Goal: Task Accomplishment & Management: Use online tool/utility

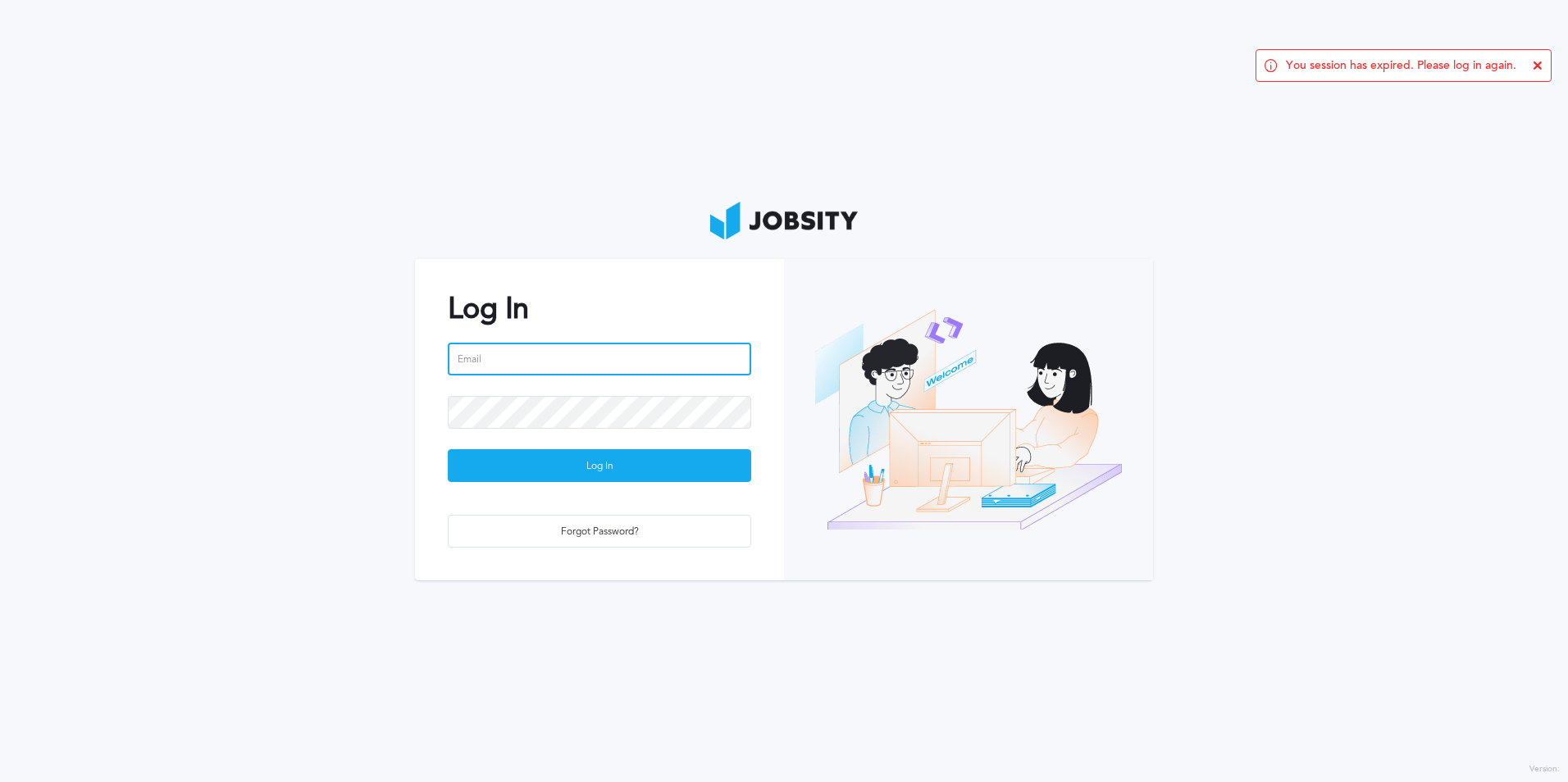
type input "[EMAIL_ADDRESS][DOMAIN_NAME]"
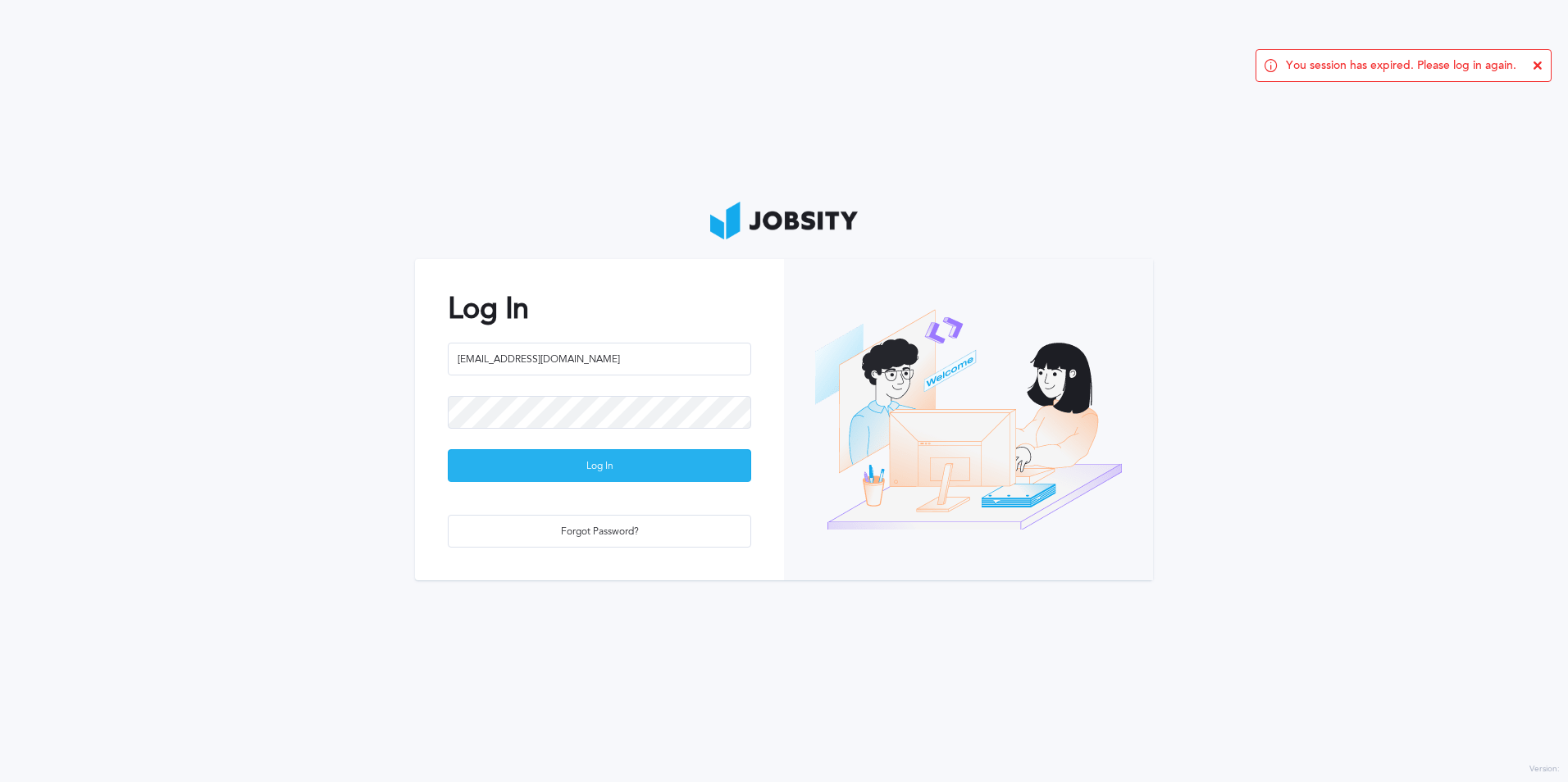
click at [578, 463] on div "Log In" at bounding box center [600, 466] width 302 height 33
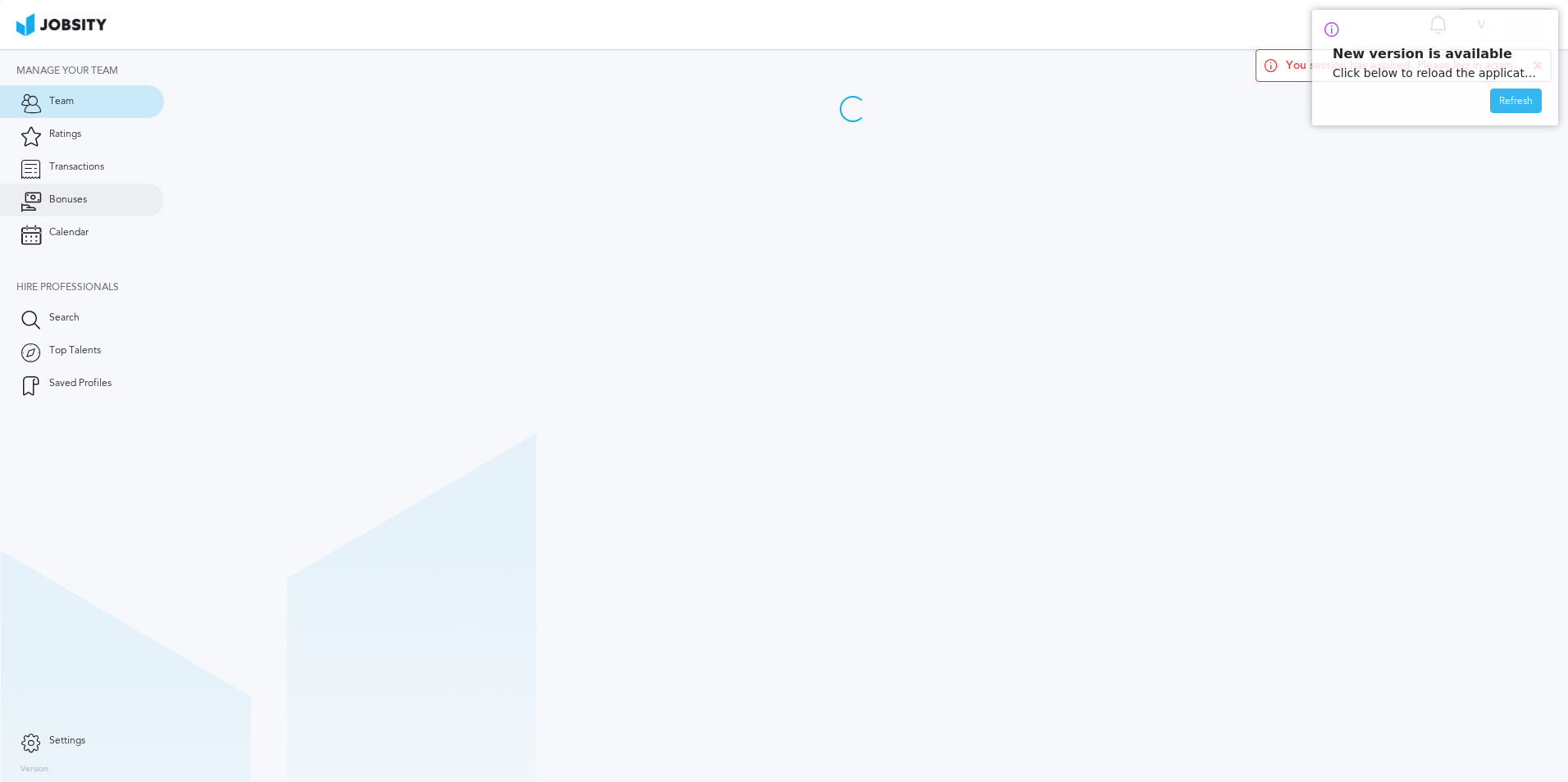
click at [94, 203] on link "Bonuses" at bounding box center [82, 199] width 164 height 33
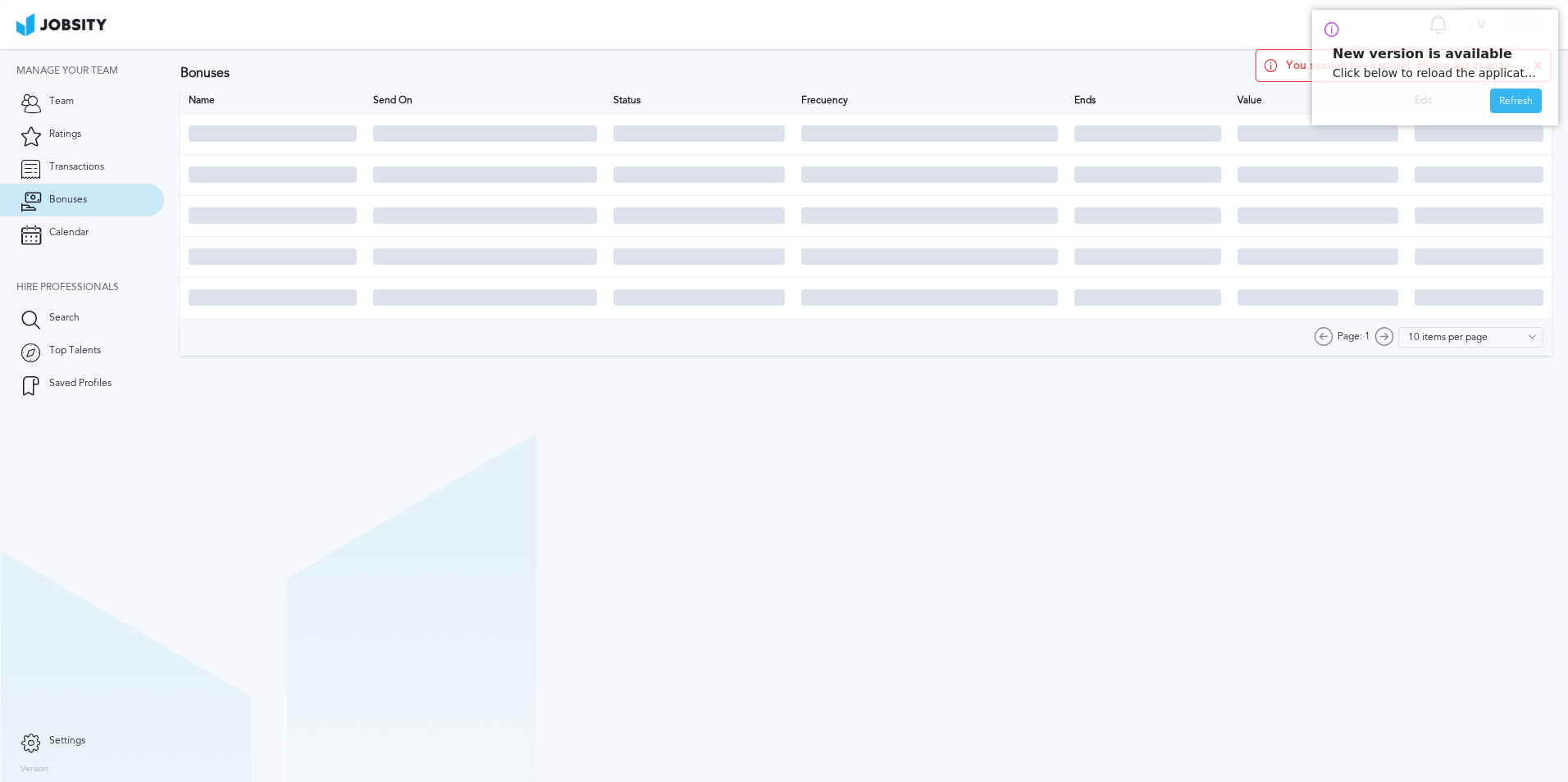
type input "5 items per page"
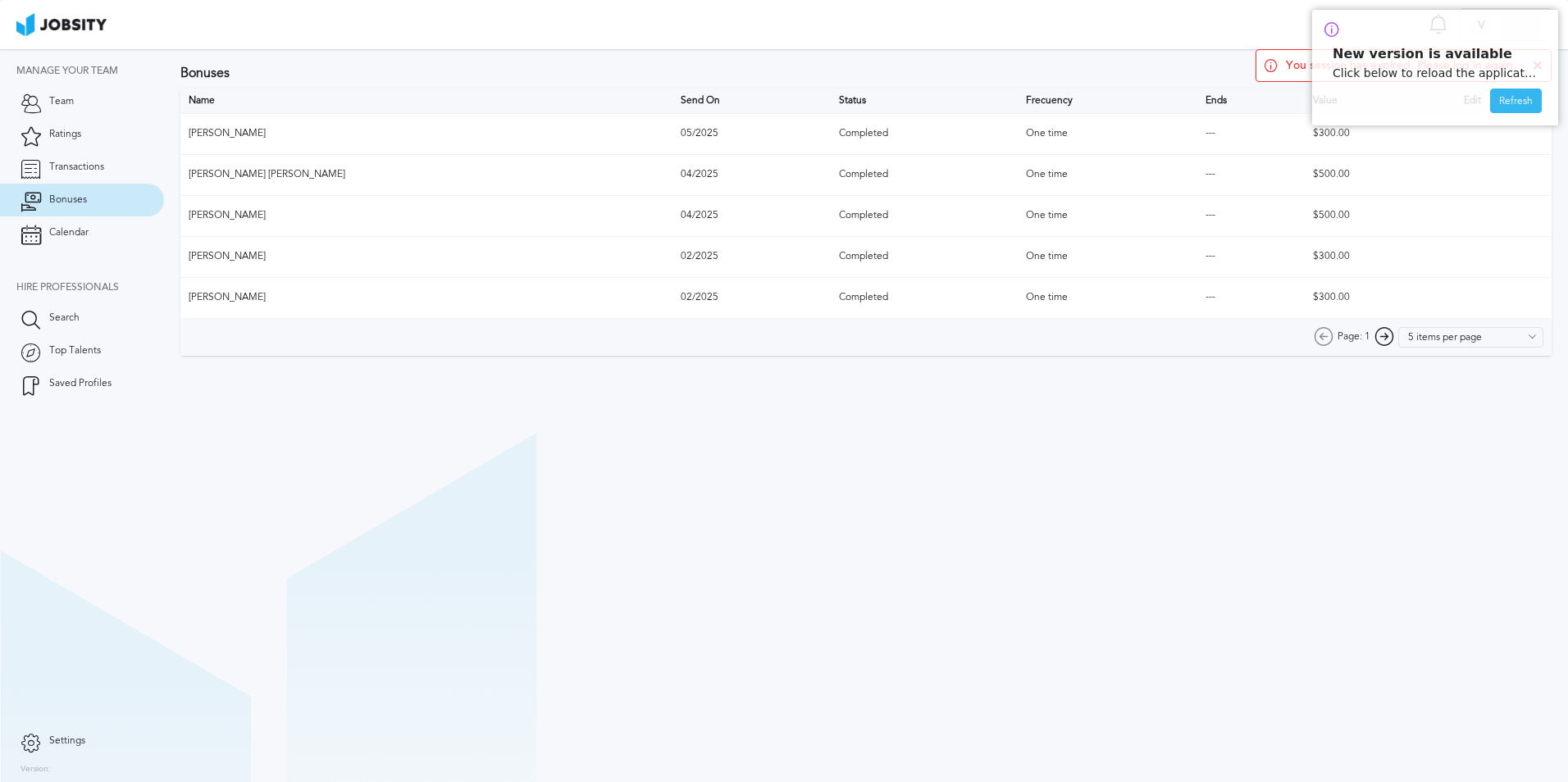
click at [1240, 30] on section "Bonuses Notifications Mark all as seen No notifications to show ... V Vinod Guj…" at bounding box center [784, 24] width 1568 height 49
click at [1210, 34] on section "Bonuses Notifications Mark all as seen No notifications to show ... V Vinod Guj…" at bounding box center [784, 24] width 1568 height 49
click at [1512, 100] on div "Refresh" at bounding box center [1517, 101] width 50 height 24
type input "5 items per page"
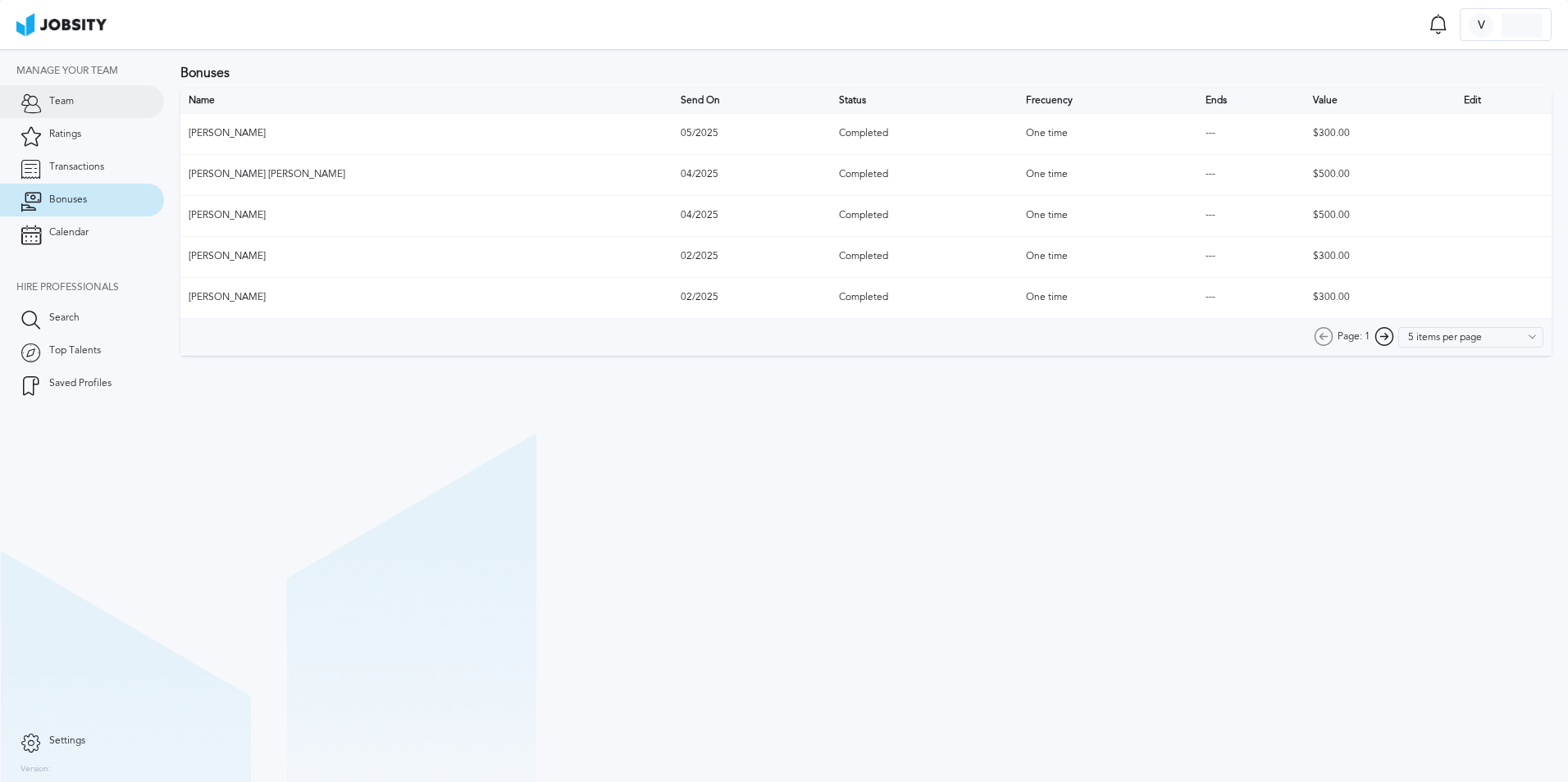
click at [95, 107] on link "Team" at bounding box center [82, 101] width 164 height 33
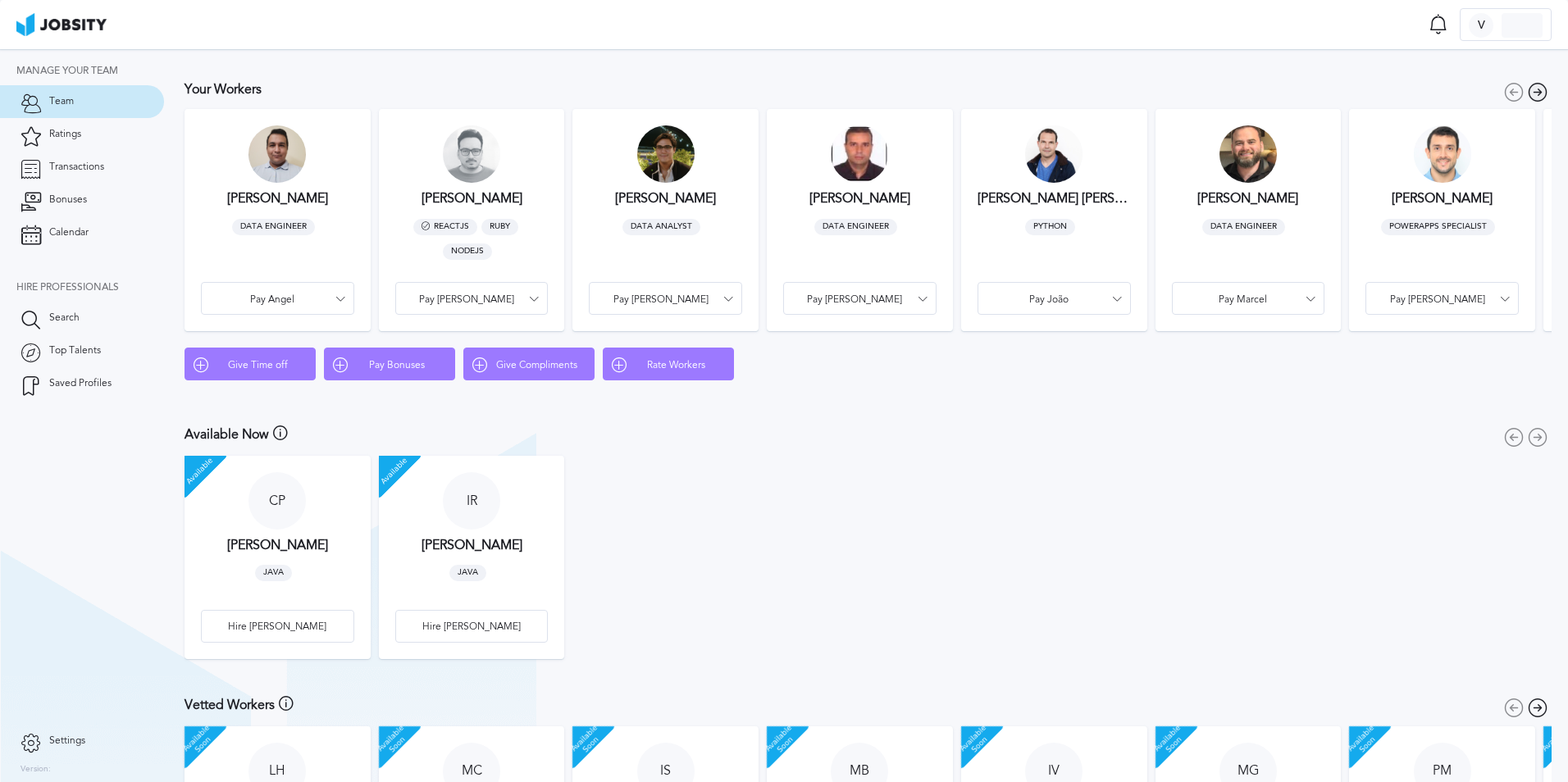
click at [1528, 93] on icon at bounding box center [1537, 92] width 20 height 20
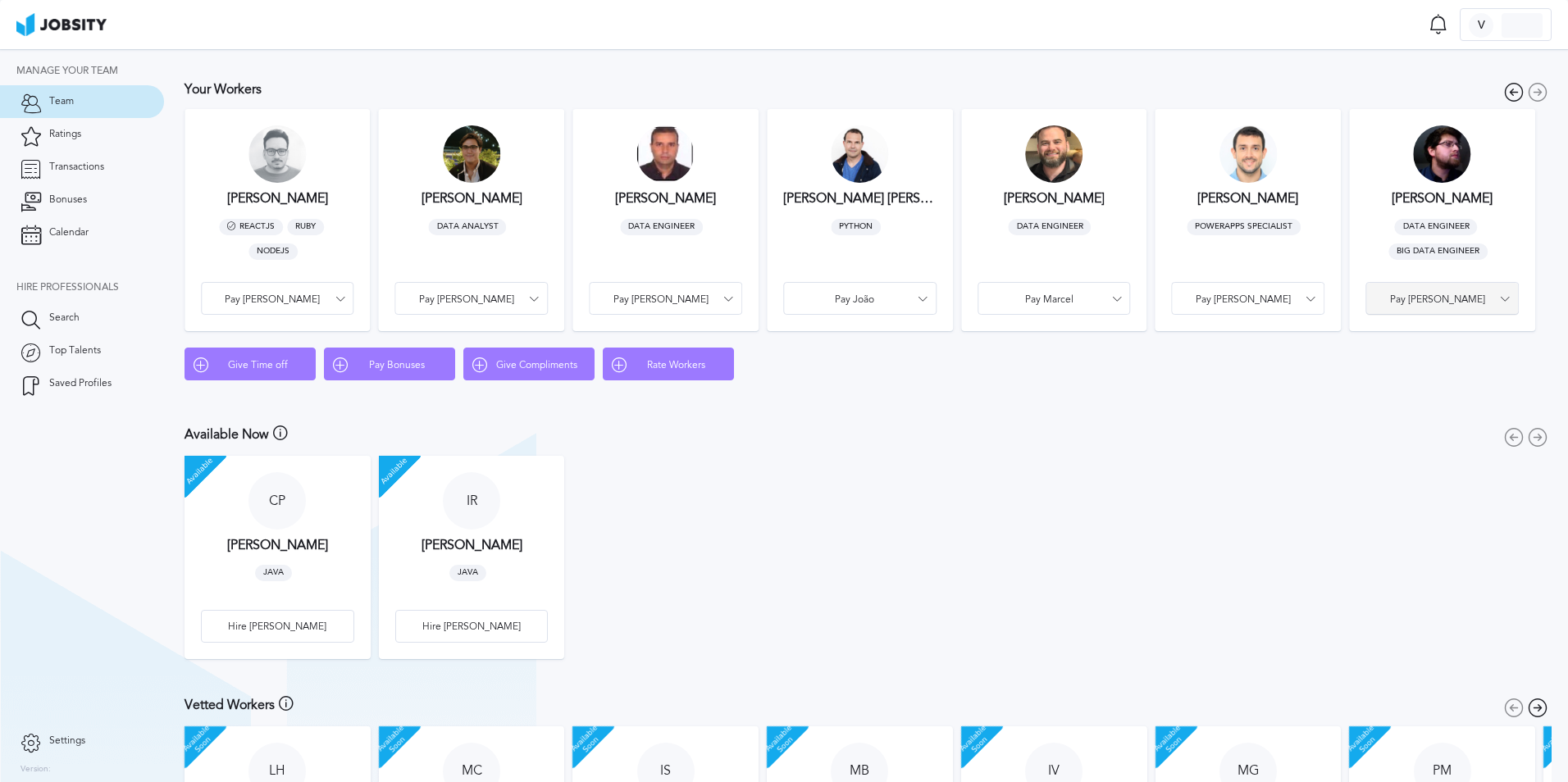
click at [1441, 306] on div "Pay [PERSON_NAME]" at bounding box center [1442, 299] width 152 height 33
click at [1441, 293] on li "Pay Bonus" at bounding box center [1442, 298] width 154 height 33
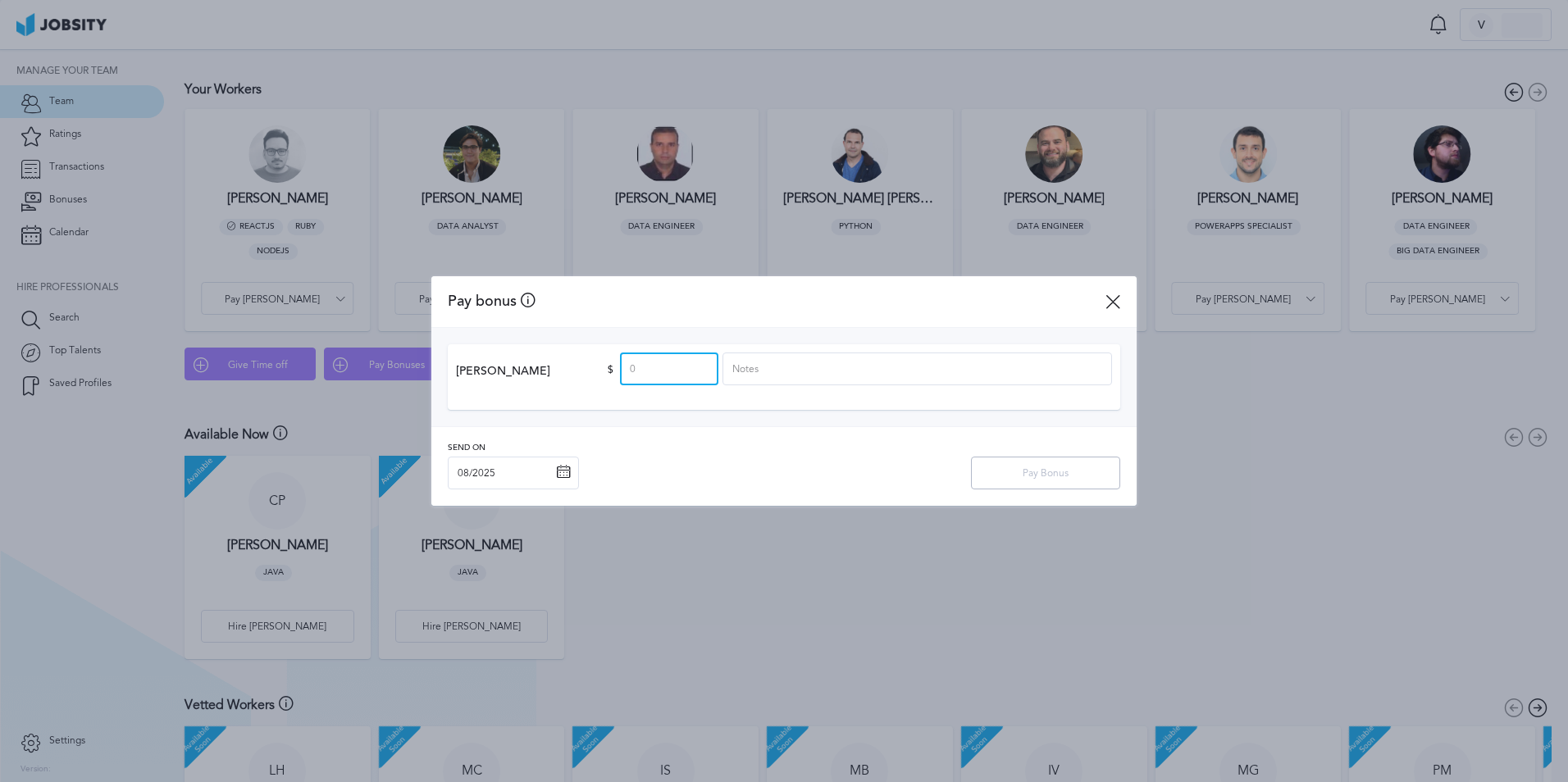
click at [681, 375] on input at bounding box center [669, 369] width 99 height 33
type input "500"
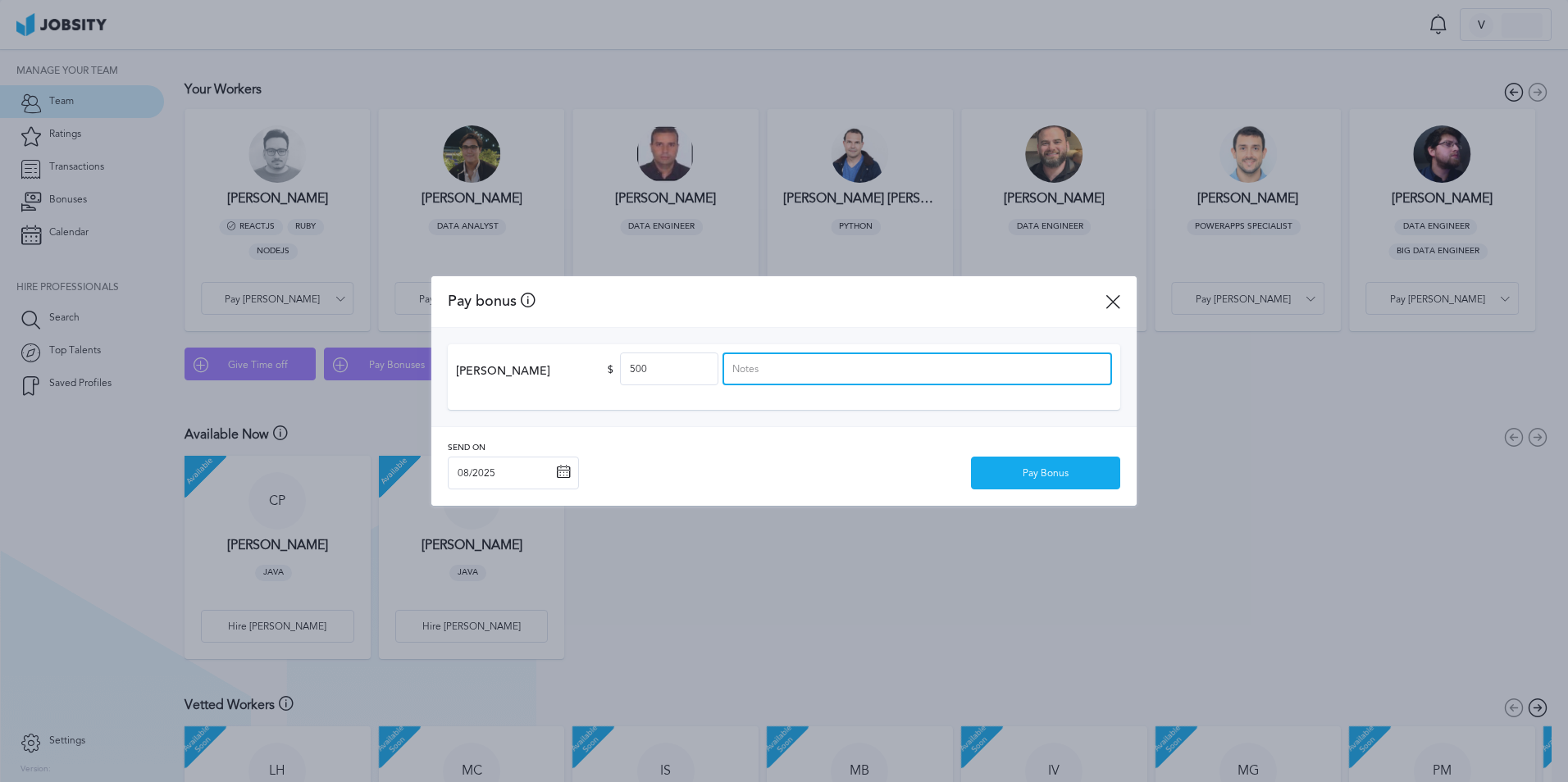
click at [814, 360] on input at bounding box center [917, 369] width 389 height 33
type input "Thank you [PERSON_NAME] for the good work on Daily Production Certification App"
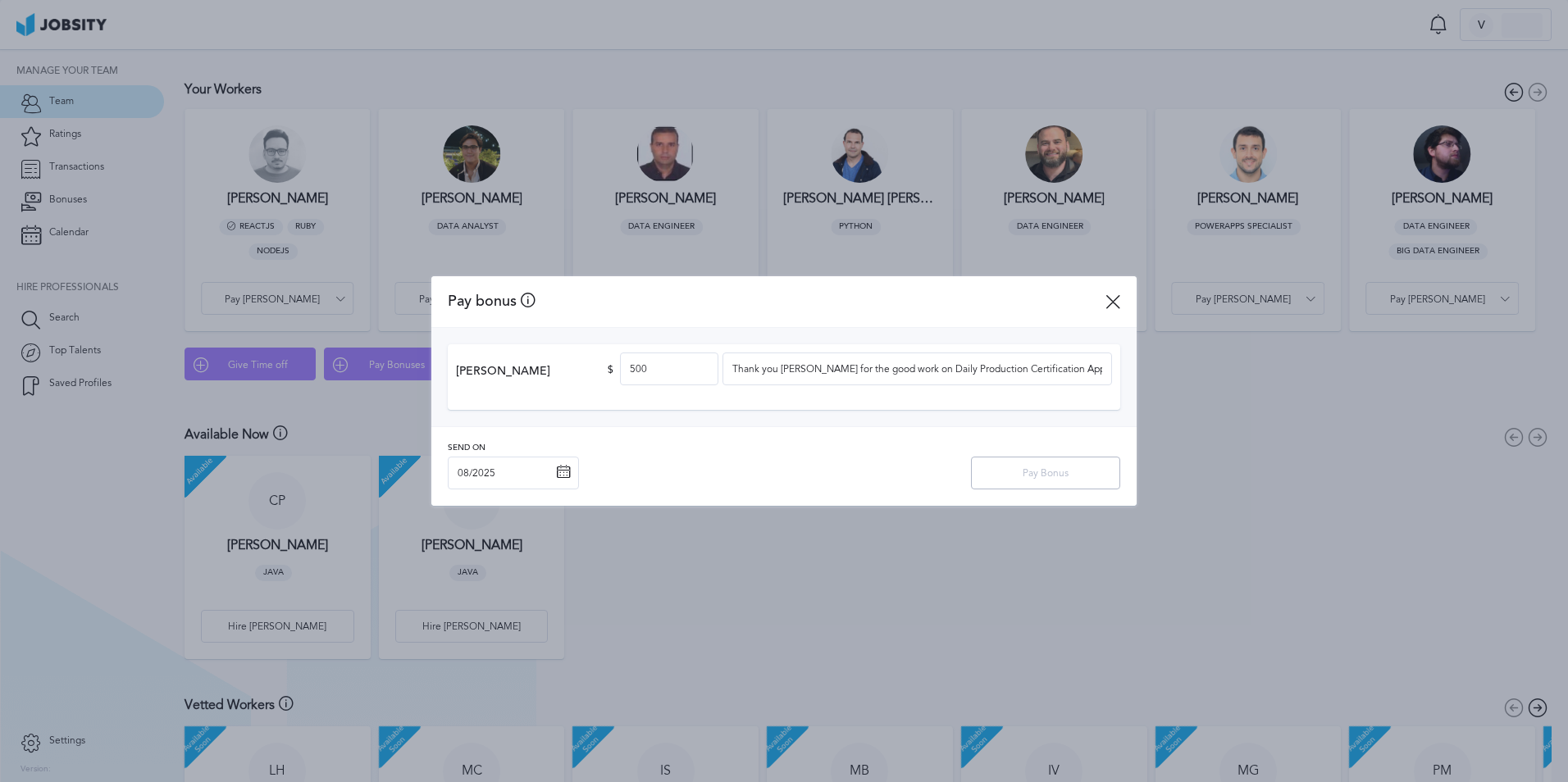
click at [885, 431] on div "Send on 08/2025 ‹ 2025 › Jan Feb Mar Apr May Jun [DATE] Aug Sep Oct Nov Dec Pay…" at bounding box center [784, 466] width 706 height 80
click at [1012, 467] on div "Pay Bonus" at bounding box center [1046, 474] width 148 height 33
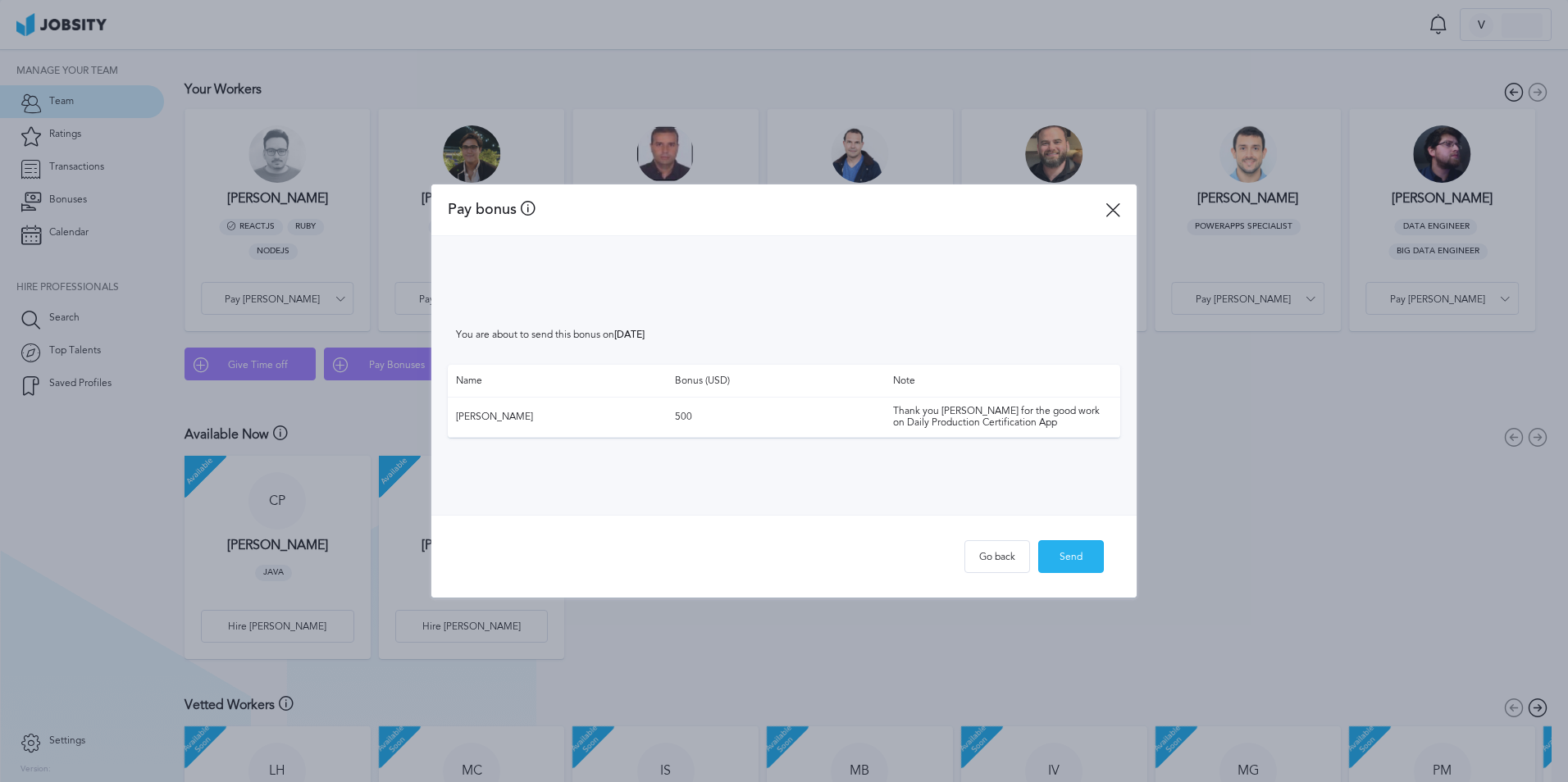
click at [1086, 559] on div "Send" at bounding box center [1071, 557] width 64 height 33
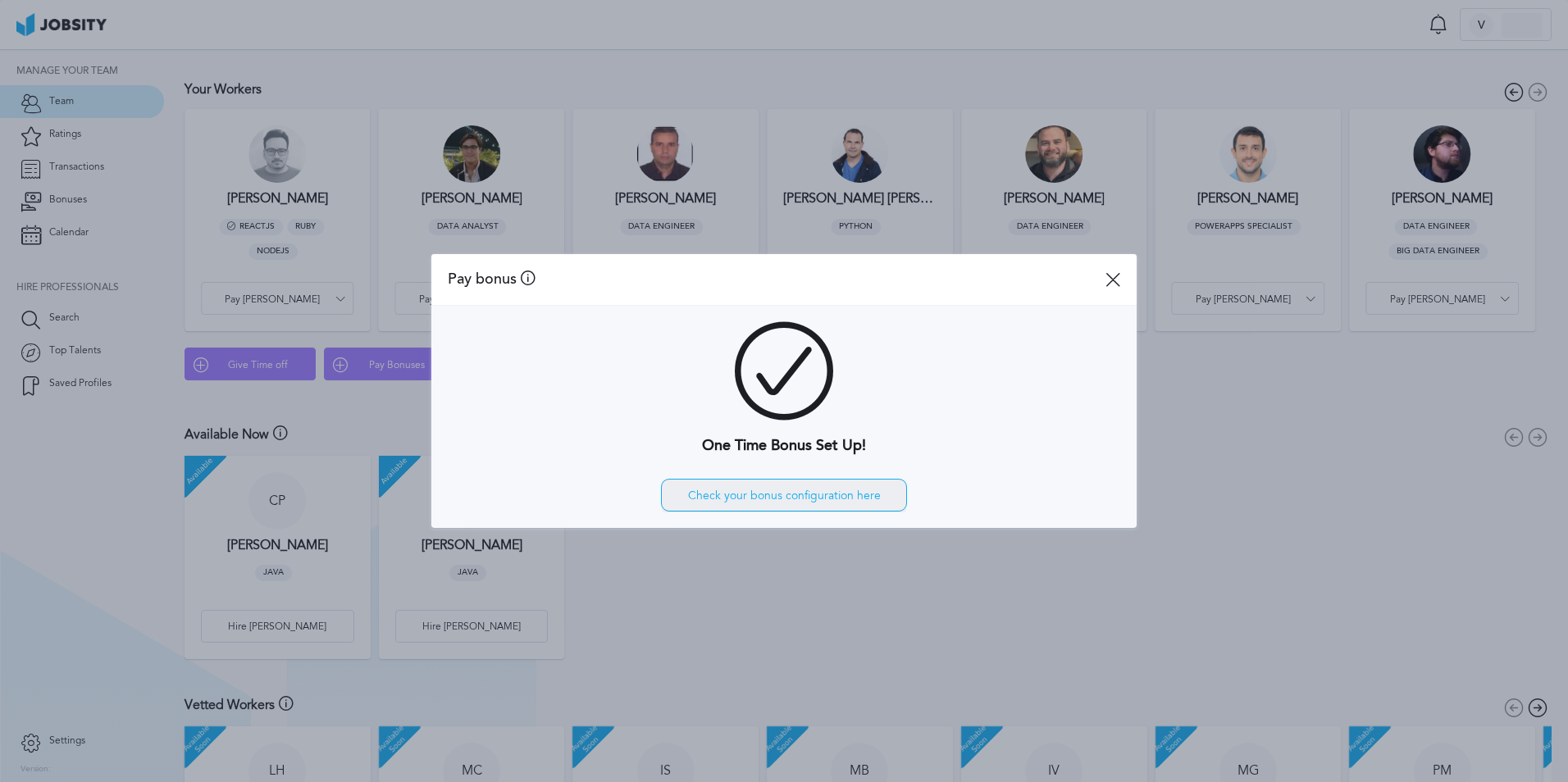
click at [824, 493] on div "Check your bonus configuration here" at bounding box center [784, 495] width 245 height 33
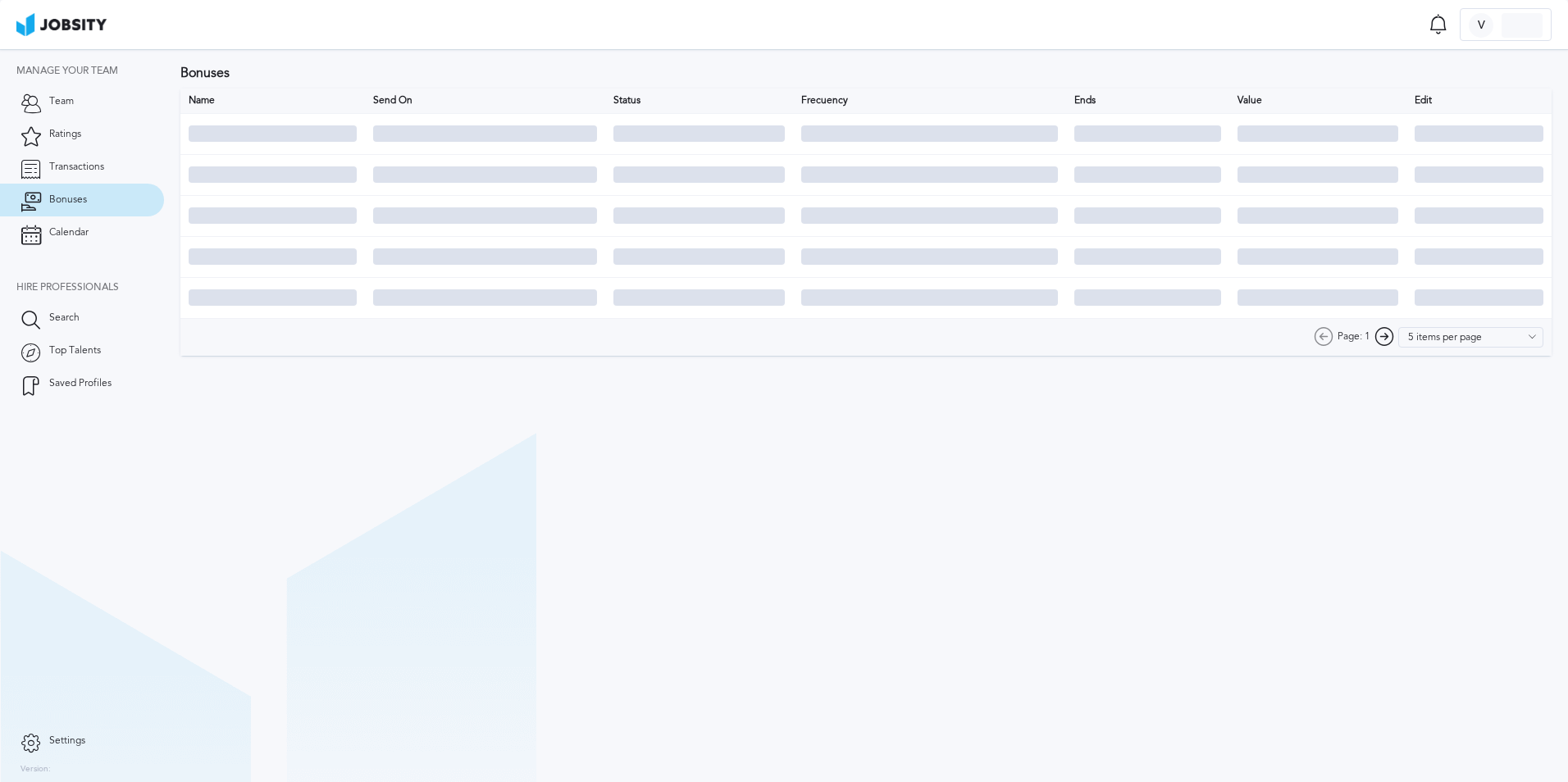
type input "6 items per page"
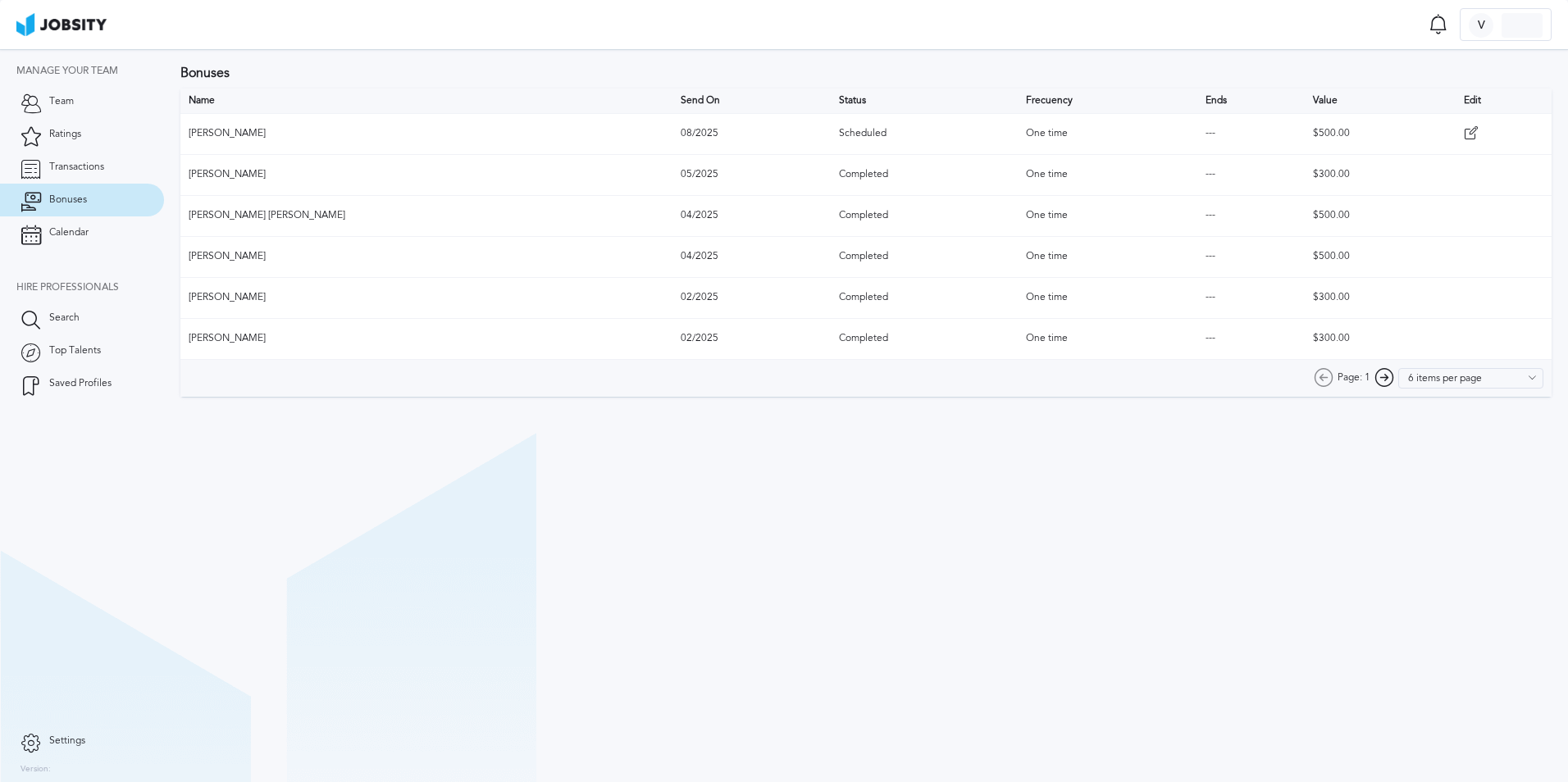
click at [231, 133] on td "[PERSON_NAME]" at bounding box center [426, 134] width 493 height 41
click at [81, 108] on link "Team" at bounding box center [82, 101] width 164 height 33
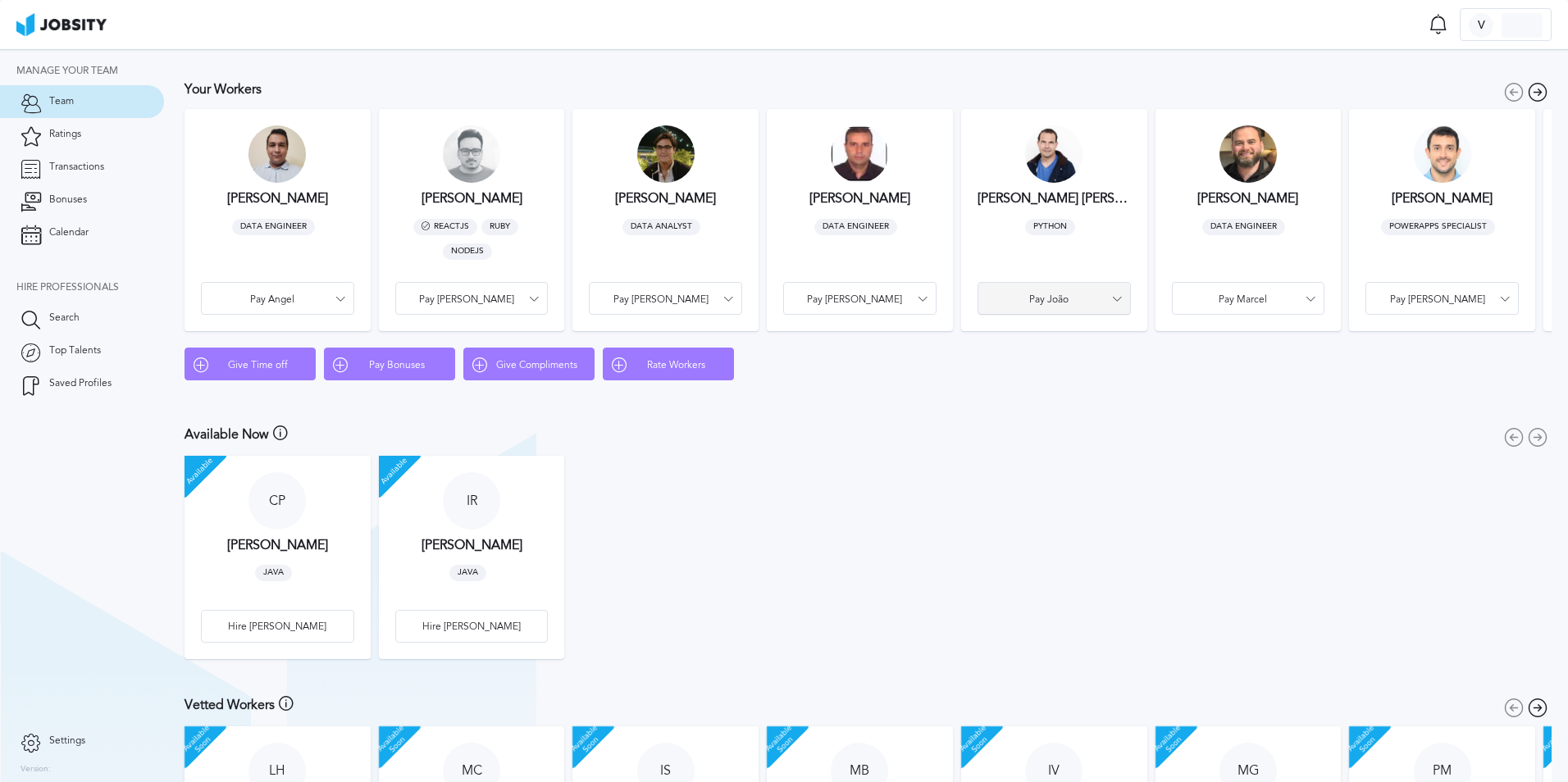
click at [1048, 300] on span "Pay João" at bounding box center [1049, 300] width 126 height 11
click at [1058, 294] on li "Pay Bonus" at bounding box center [1054, 298] width 154 height 33
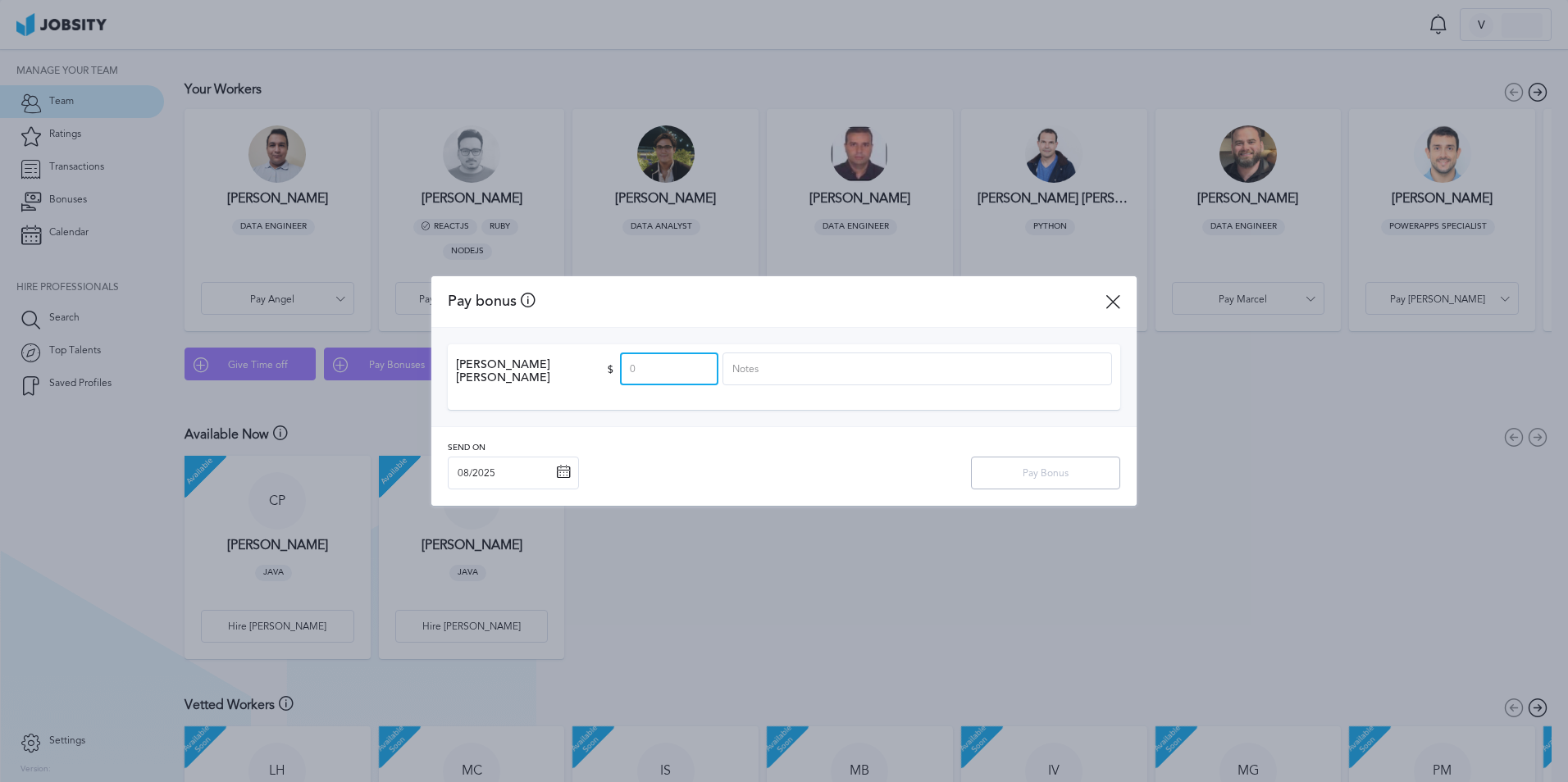
drag, startPoint x: 662, startPoint y: 368, endPoint x: 642, endPoint y: 367, distance: 20.0
click at [644, 367] on input at bounding box center [669, 369] width 99 height 33
type input "2"
type input "300"
click at [810, 369] on input at bounding box center [917, 369] width 389 height 33
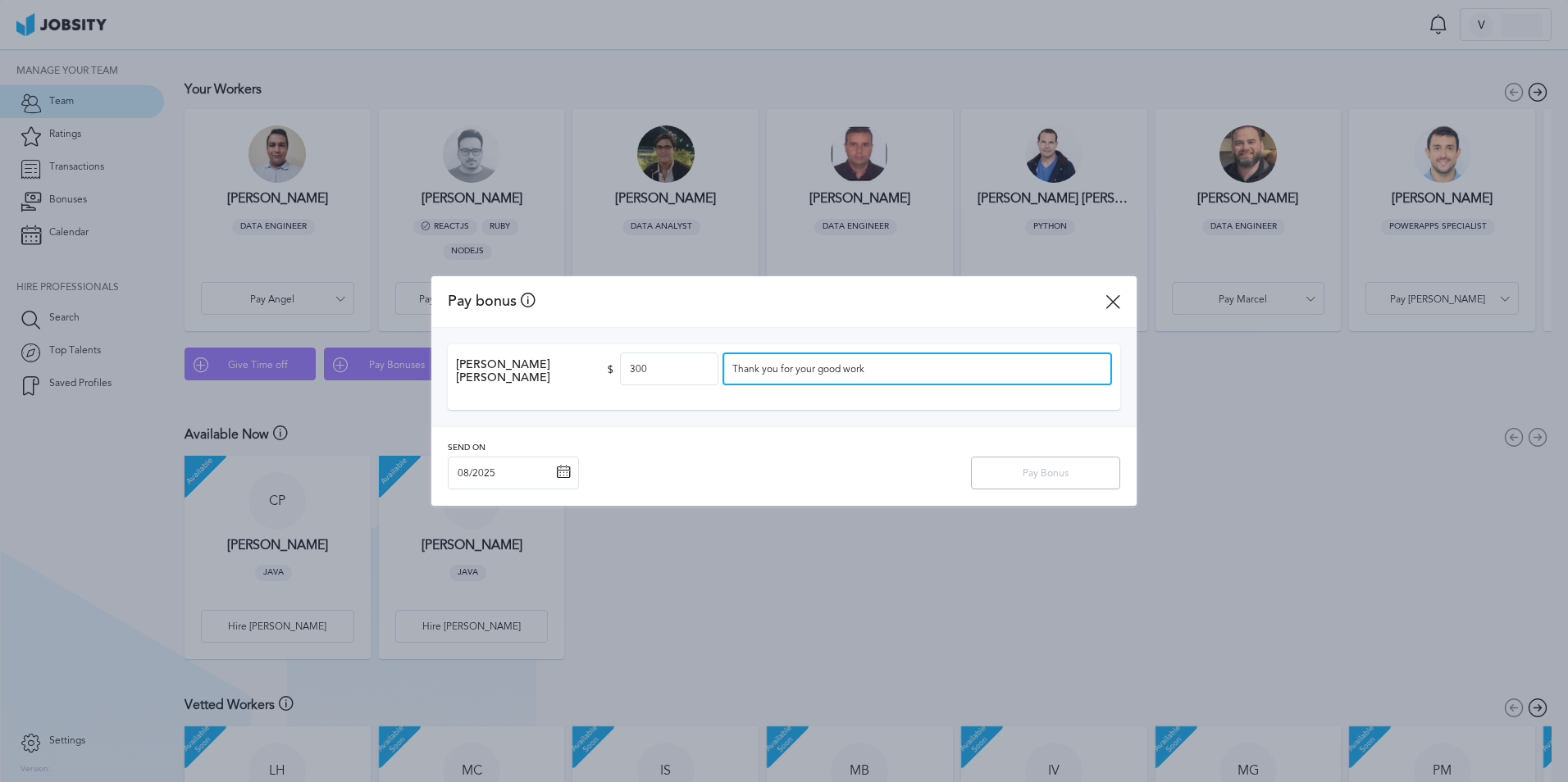
type input "Thank you for your good work"
click at [846, 460] on div "Send on 08/2025 ‹ 2025 › Jan Feb Mar Apr May Jun [DATE] Aug Sep Oct Nov Dec Pay…" at bounding box center [784, 467] width 672 height 47
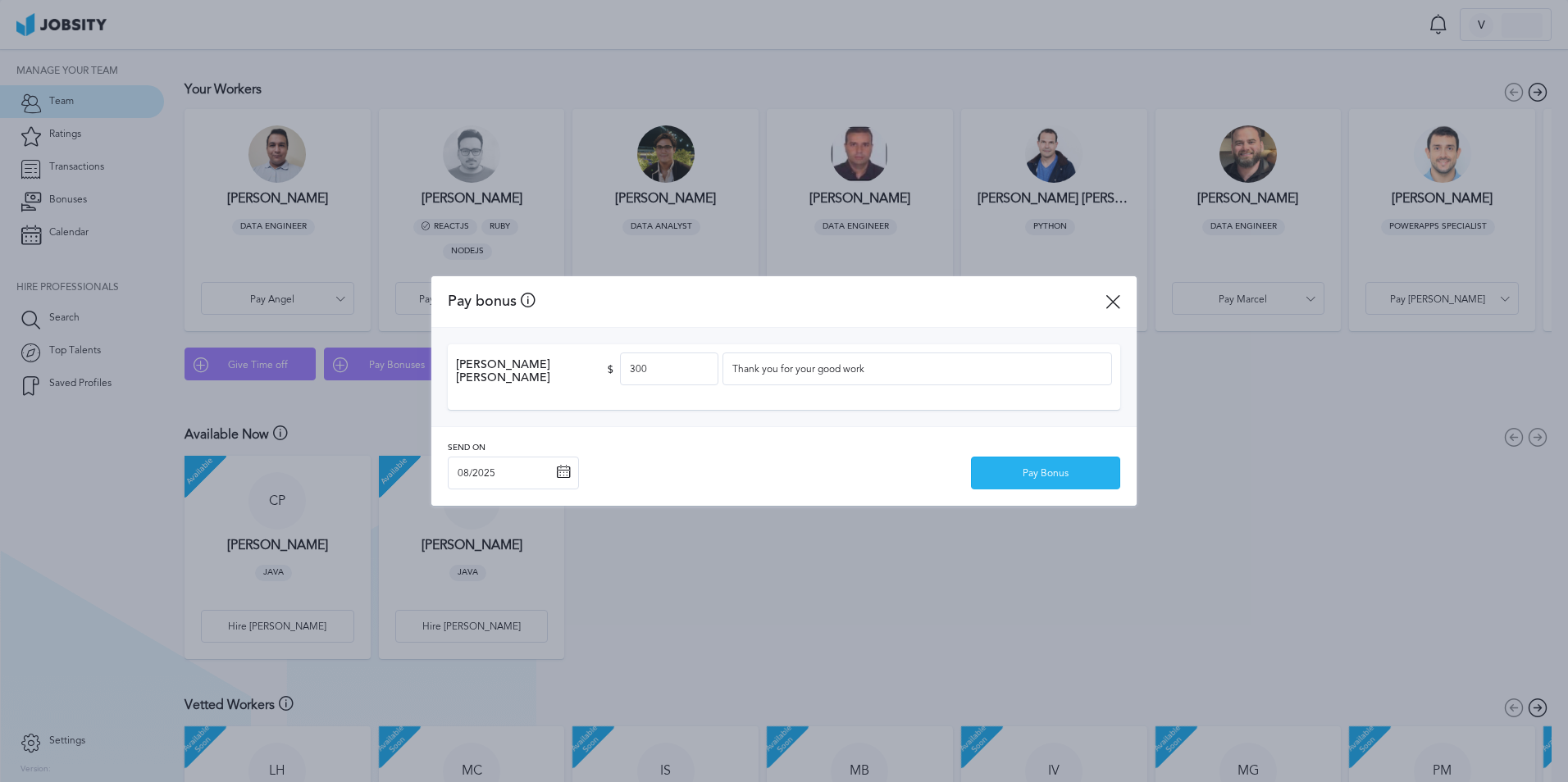
click at [1067, 477] on div "Pay Bonus" at bounding box center [1046, 474] width 148 height 33
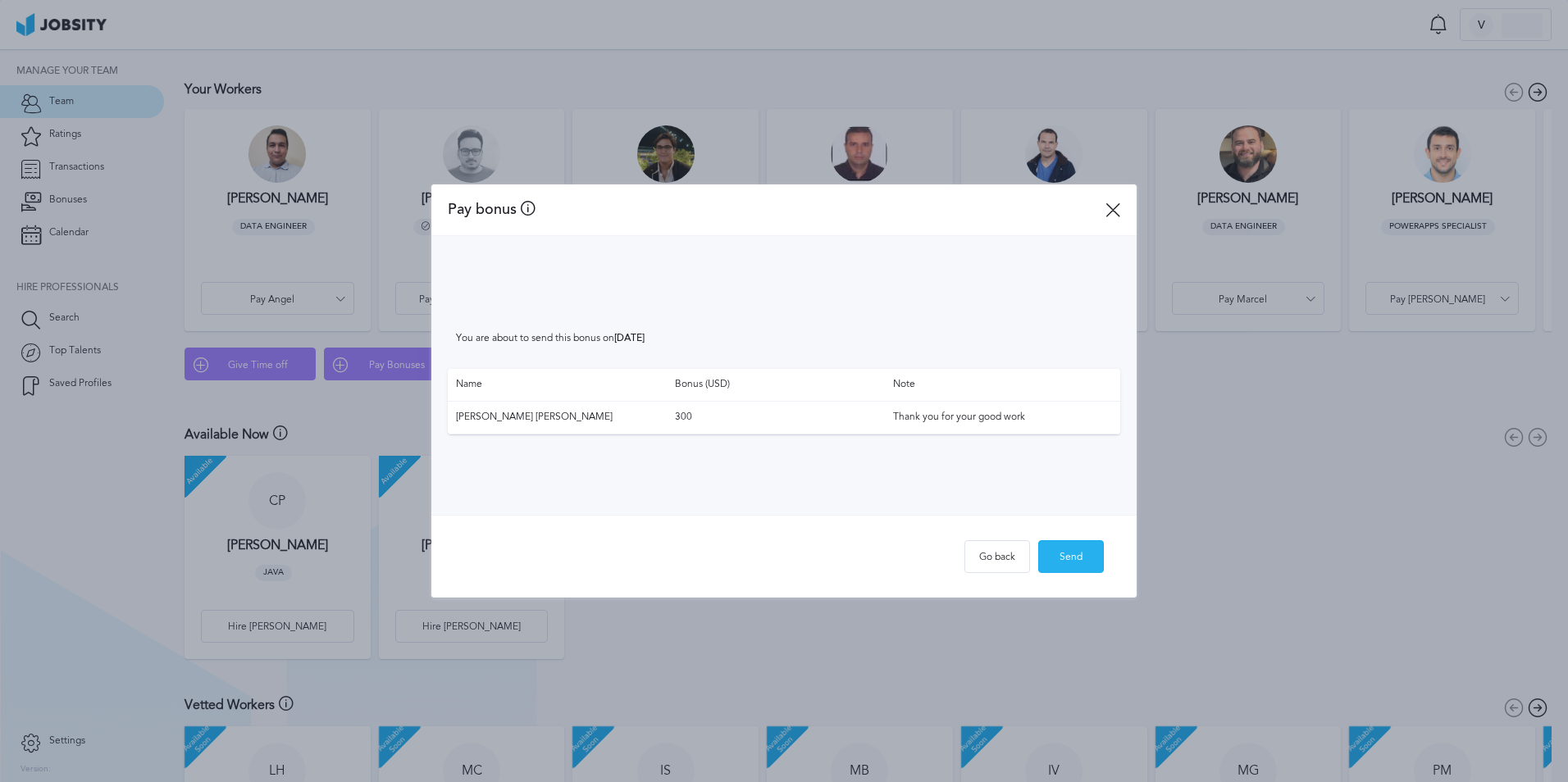
click at [1065, 555] on div "Send" at bounding box center [1071, 557] width 64 height 33
